Goal: Transaction & Acquisition: Book appointment/travel/reservation

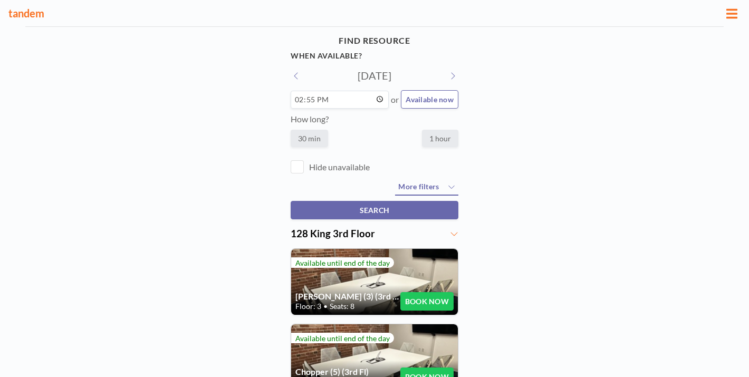
click at [327, 91] on input "14:55" at bounding box center [340, 100] width 98 height 18
type input "15:00"
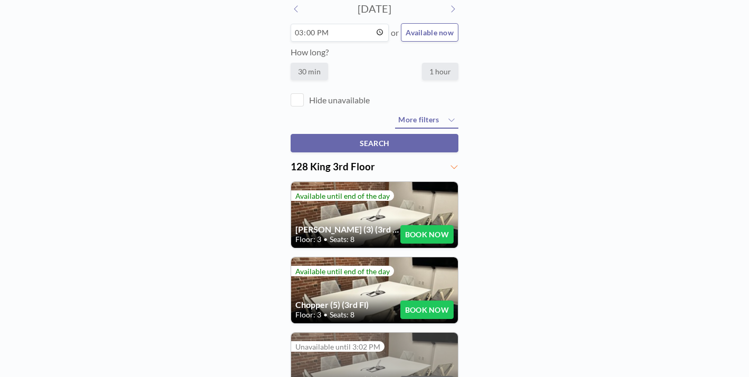
scroll to position [65, 0]
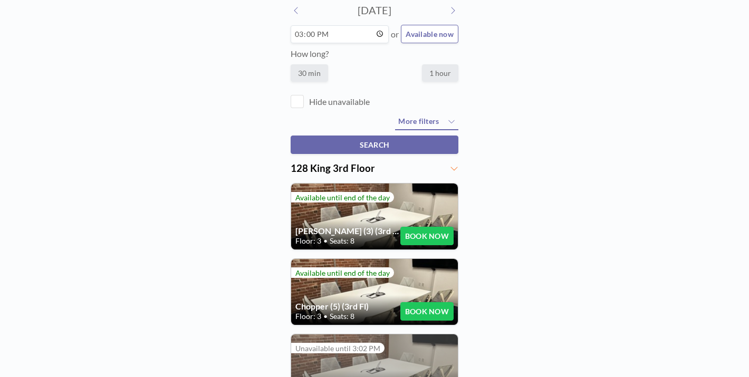
click at [426, 64] on label "1 hour" at bounding box center [440, 72] width 36 height 17
radio input "true"
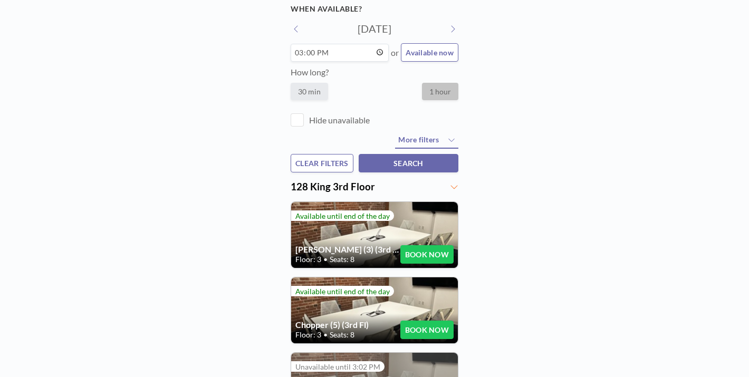
scroll to position [55, 0]
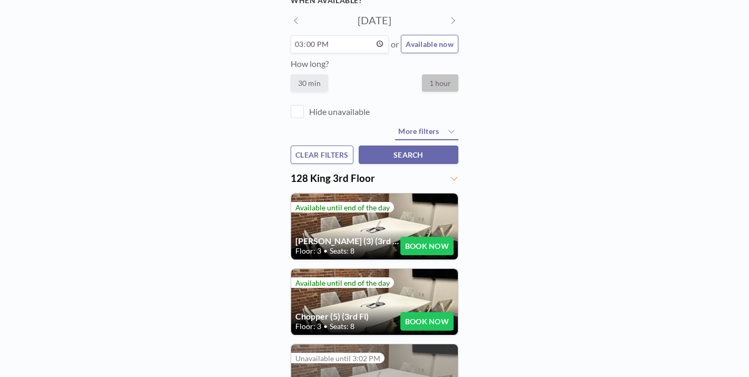
click at [423, 312] on button "BOOK NOW" at bounding box center [426, 321] width 53 height 18
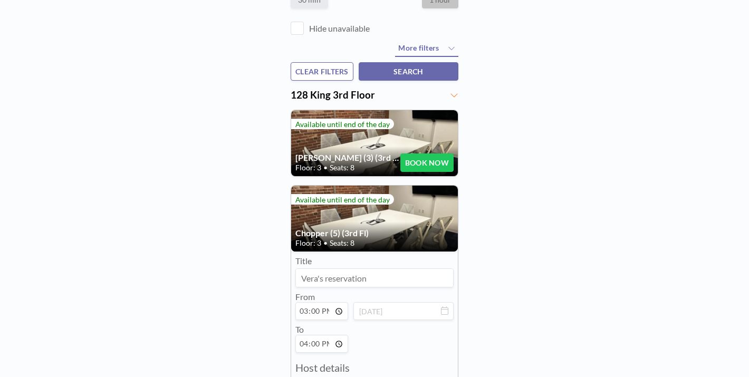
scroll to position [139, 0]
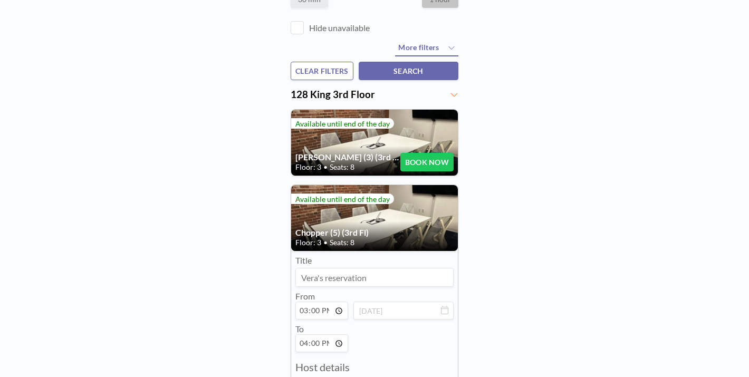
type input "[PERSON_NAME]"
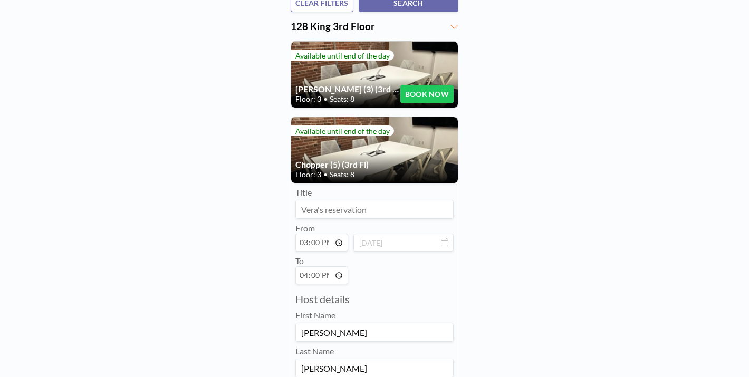
scroll to position [212, 0]
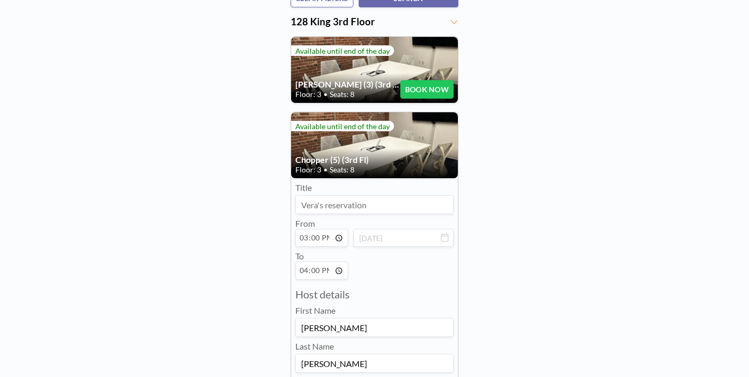
type input "[PERSON_NAME][EMAIL_ADDRESS][DOMAIN_NAME]"
